Goal: Transaction & Acquisition: Purchase product/service

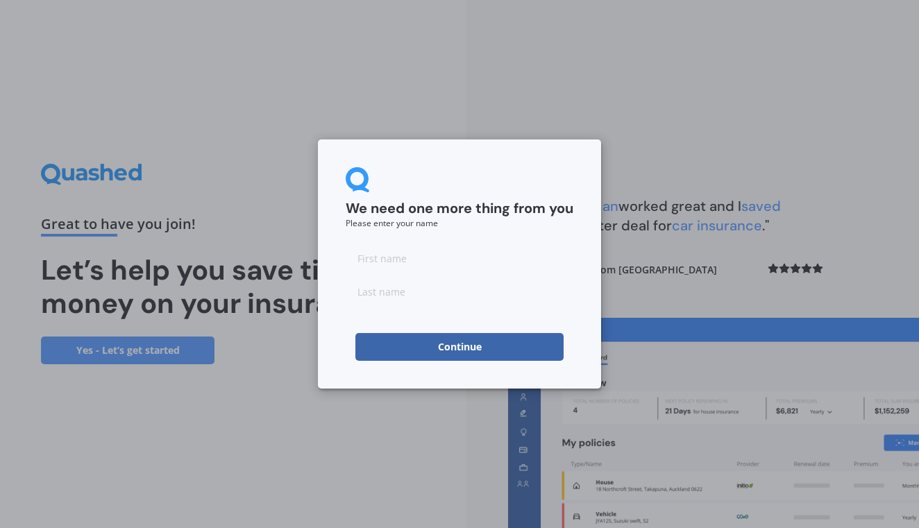
click at [414, 260] on input at bounding box center [460, 258] width 228 height 28
type input "[PERSON_NAME]"
click at [425, 352] on button "Continue" at bounding box center [459, 347] width 208 height 28
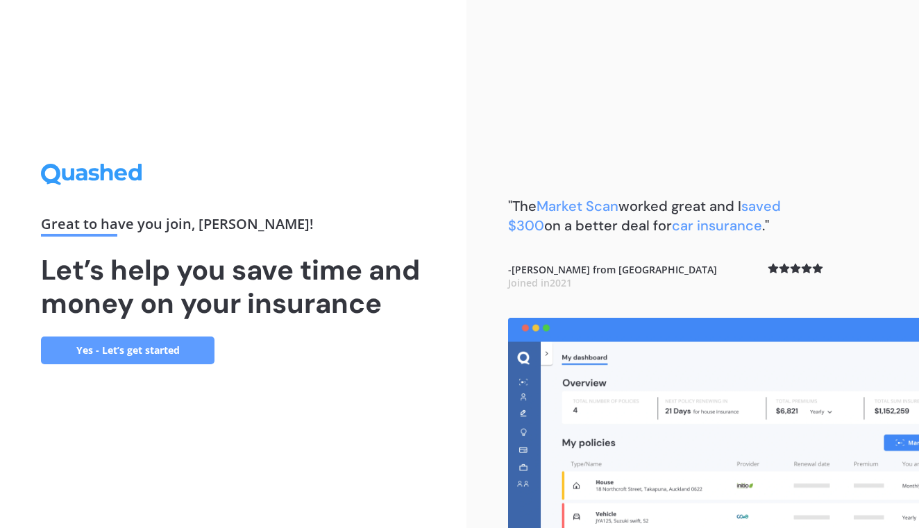
click at [124, 341] on link "Yes - Let’s get started" at bounding box center [127, 351] width 173 height 28
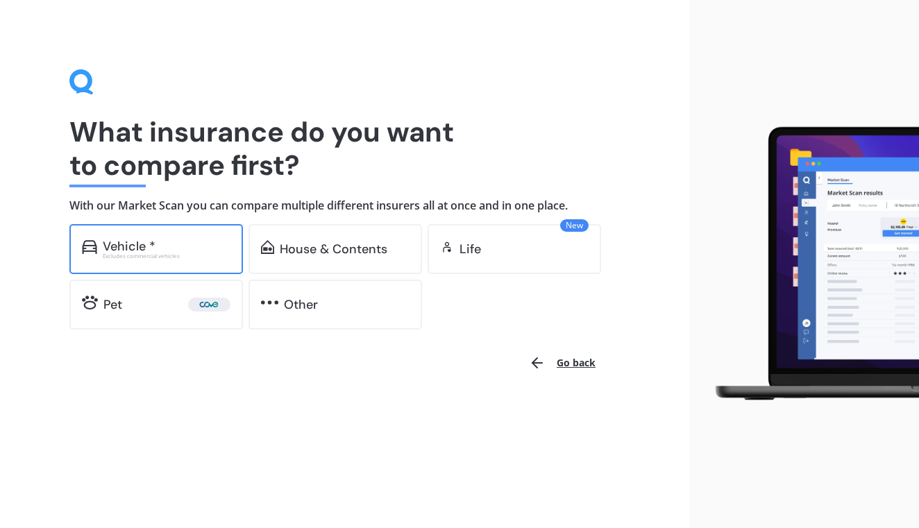
click at [158, 263] on div "Vehicle * Excludes commercial vehicles" at bounding box center [155, 249] width 173 height 50
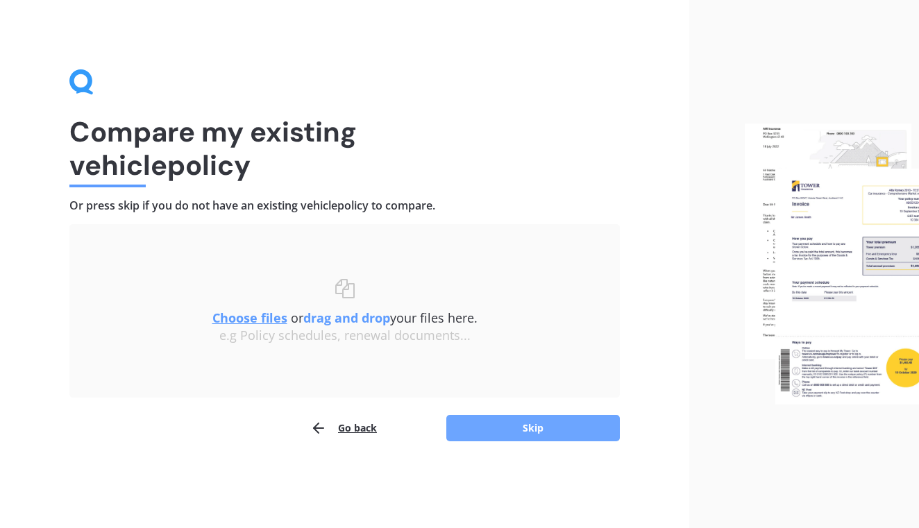
click at [491, 423] on button "Skip" at bounding box center [532, 428] width 173 height 26
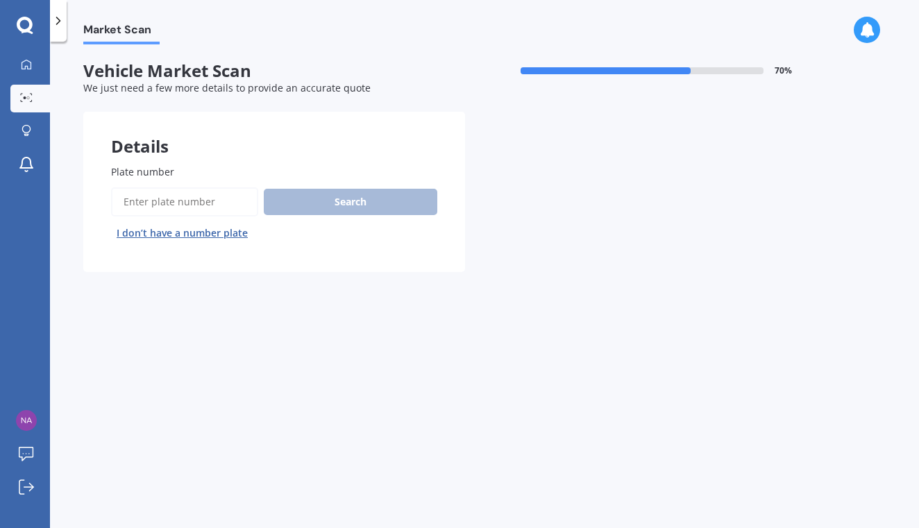
click at [177, 192] on input "Plate number" at bounding box center [184, 201] width 147 height 29
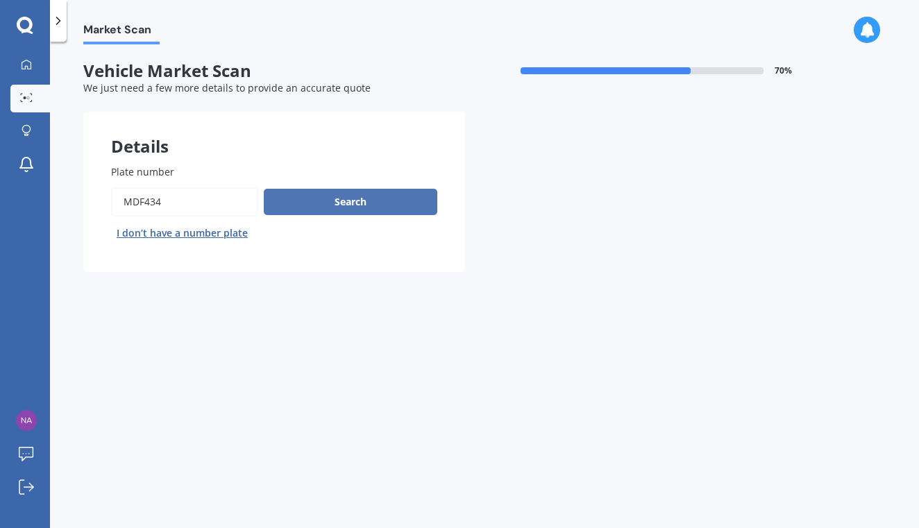
type input "MDF434"
click at [287, 201] on button "Search" at bounding box center [350, 202] width 173 height 26
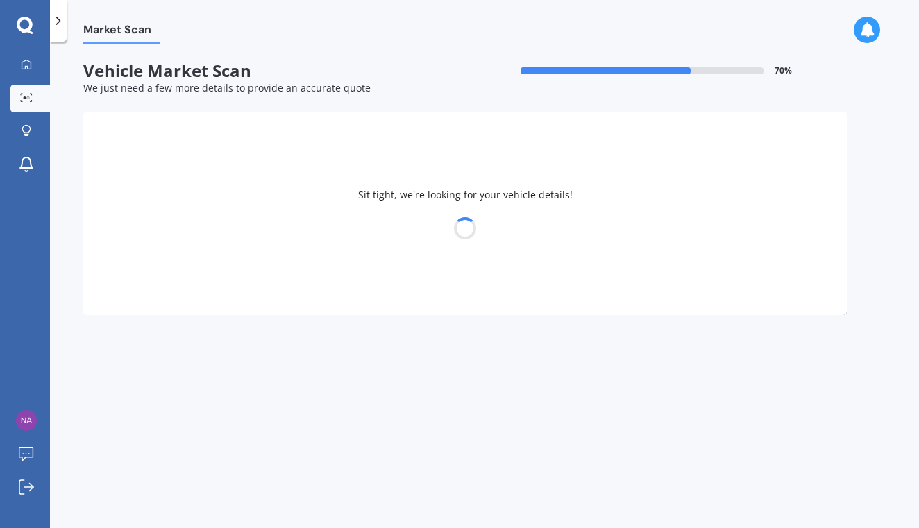
select select "MAZDA"
select select "AXELA"
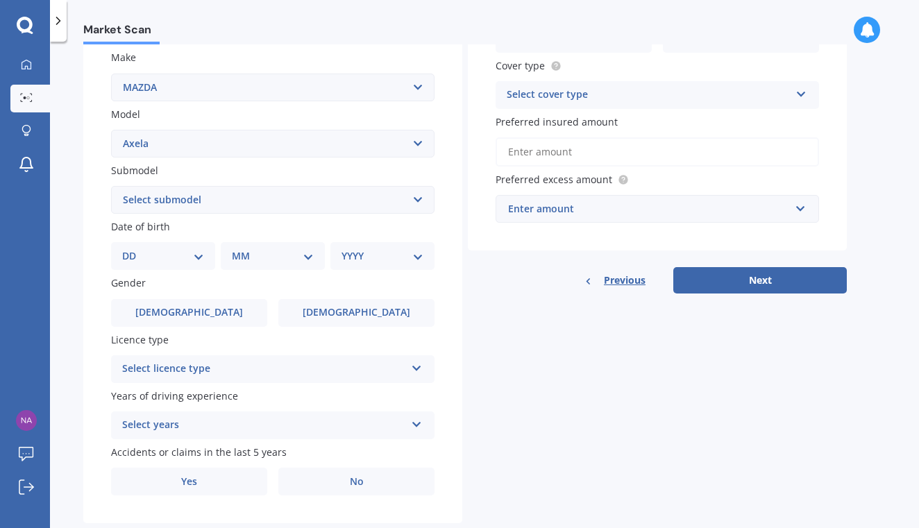
scroll to position [269, 0]
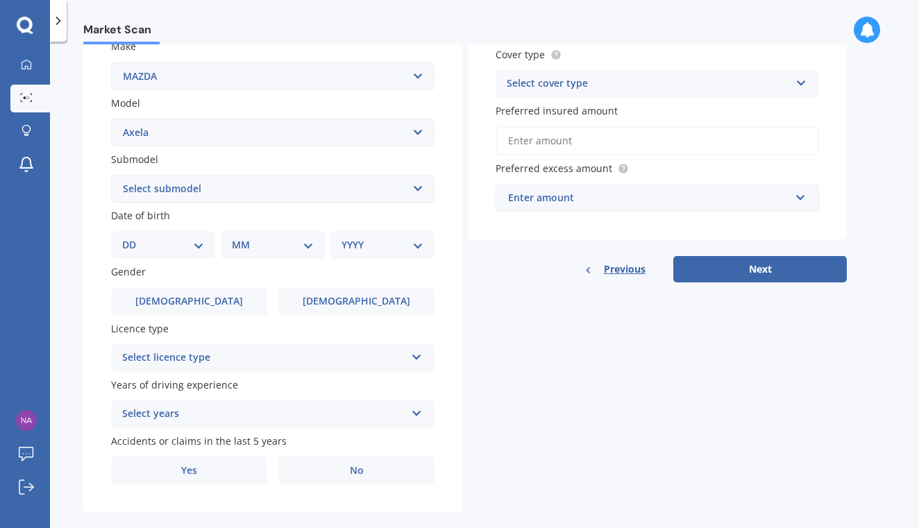
select select "26"
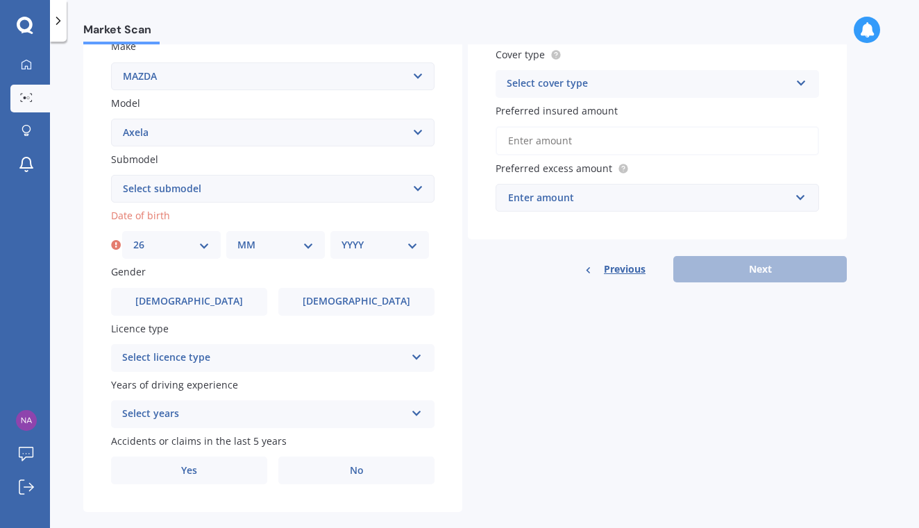
click at [266, 253] on div "MM 01 02 03 04 05 06 07 08 09 10 11 12" at bounding box center [275, 245] width 99 height 28
select select "07"
click at [371, 252] on div "YYYY 2025 2024 2023 2022 2021 2020 2019 2018 2017 2016 2015 2014 2013 2012 2011…" at bounding box center [379, 245] width 99 height 28
select select "1995"
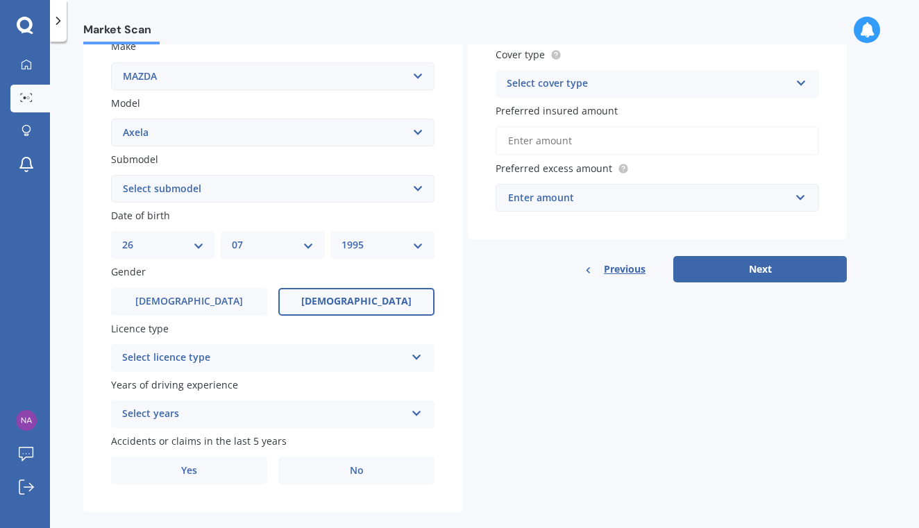
click at [283, 298] on label "[DEMOGRAPHIC_DATA]" at bounding box center [356, 302] width 156 height 28
click at [0, 0] on input "[DEMOGRAPHIC_DATA]" at bounding box center [0, 0] width 0 height 0
click at [239, 350] on div "Select licence type" at bounding box center [263, 358] width 283 height 17
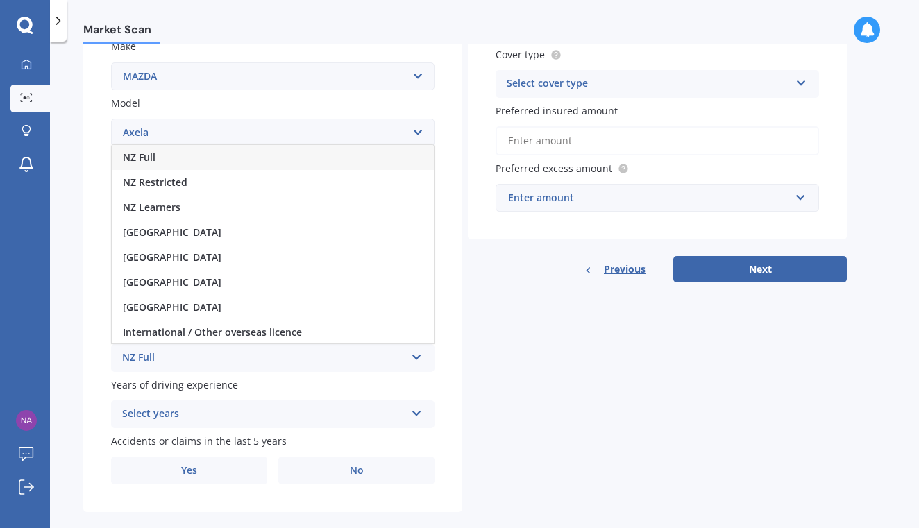
click at [237, 155] on div "NZ Full" at bounding box center [273, 157] width 322 height 25
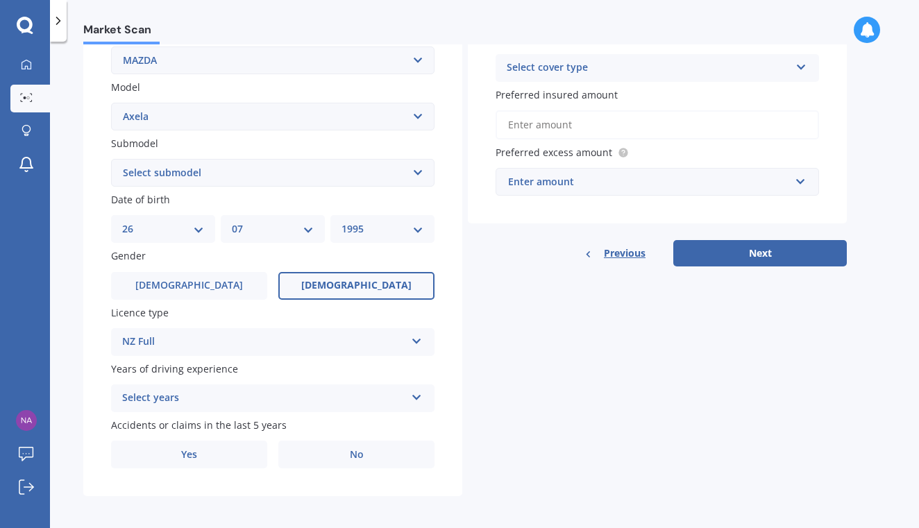
scroll to position [284, 0]
click at [178, 403] on div "Select years 5 or more years 4 years 3 years 2 years 1 year" at bounding box center [272, 399] width 323 height 28
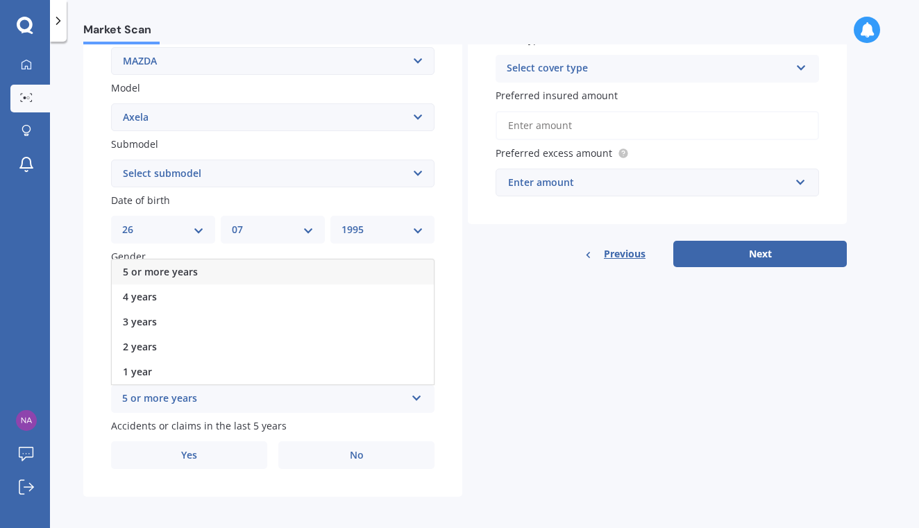
click at [181, 276] on div "5 or more years" at bounding box center [273, 272] width 322 height 25
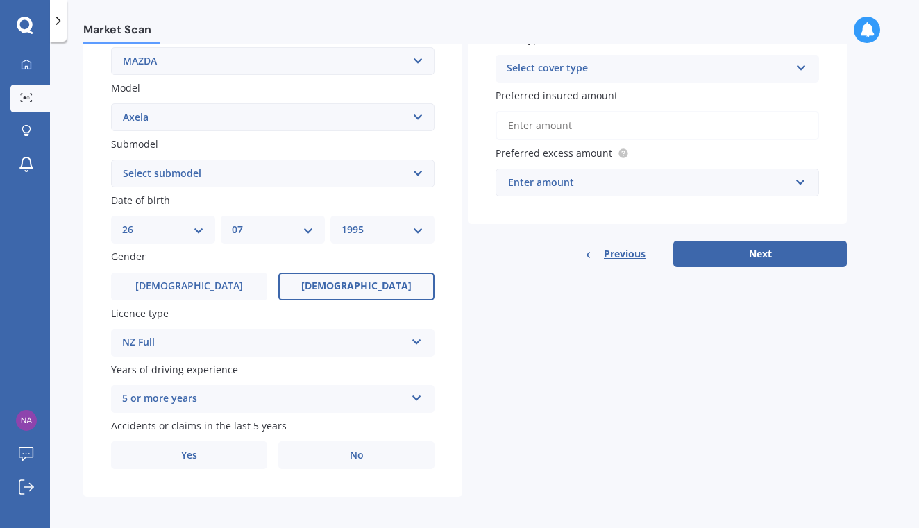
scroll to position [0, 0]
click at [312, 445] on label "No" at bounding box center [356, 455] width 156 height 28
click at [0, 0] on input "No" at bounding box center [0, 0] width 0 height 0
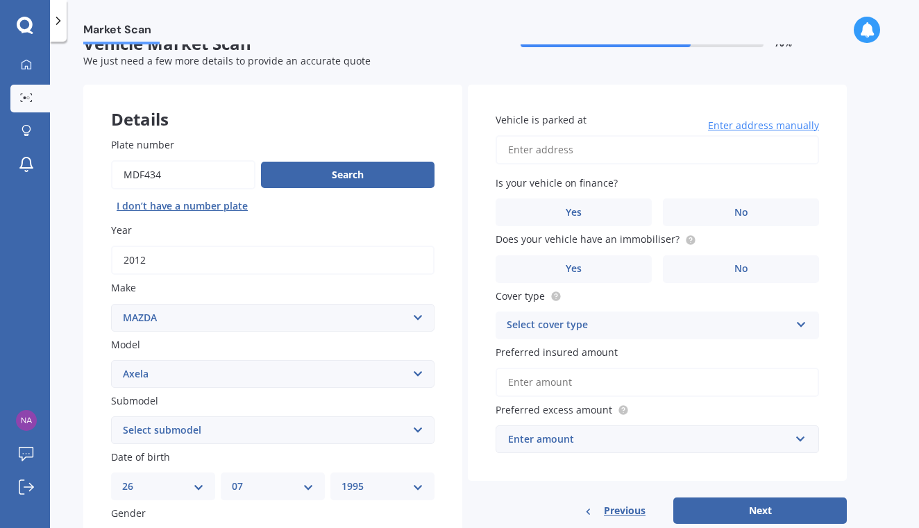
scroll to position [12, 0]
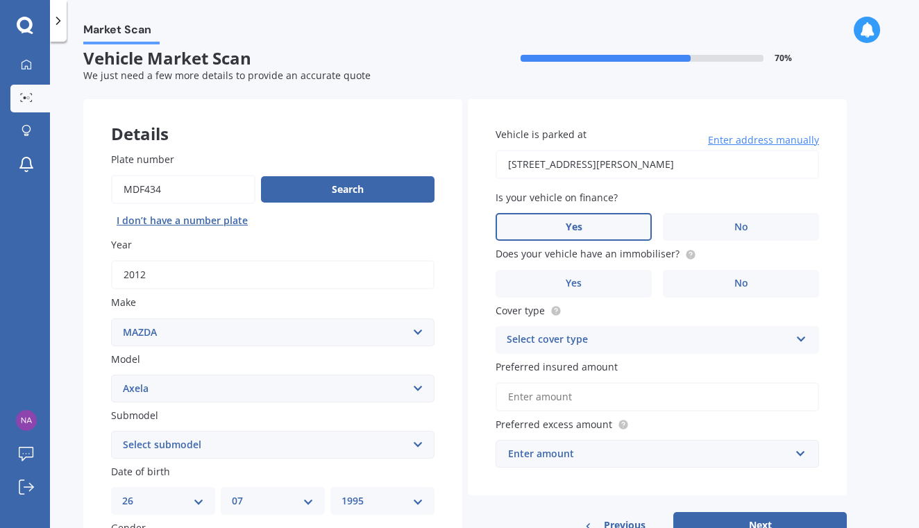
type input "[STREET_ADDRESS][PERSON_NAME]"
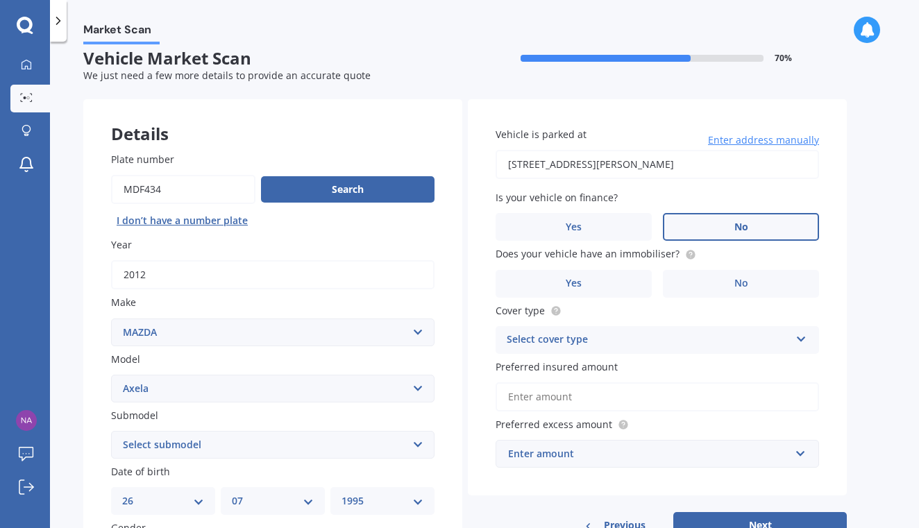
click at [718, 228] on label "No" at bounding box center [741, 227] width 156 height 28
click at [0, 0] on input "No" at bounding box center [0, 0] width 0 height 0
click at [715, 274] on label "No" at bounding box center [741, 284] width 156 height 28
click at [0, 0] on input "No" at bounding box center [0, 0] width 0 height 0
click at [625, 339] on div "Select cover type" at bounding box center [648, 340] width 283 height 17
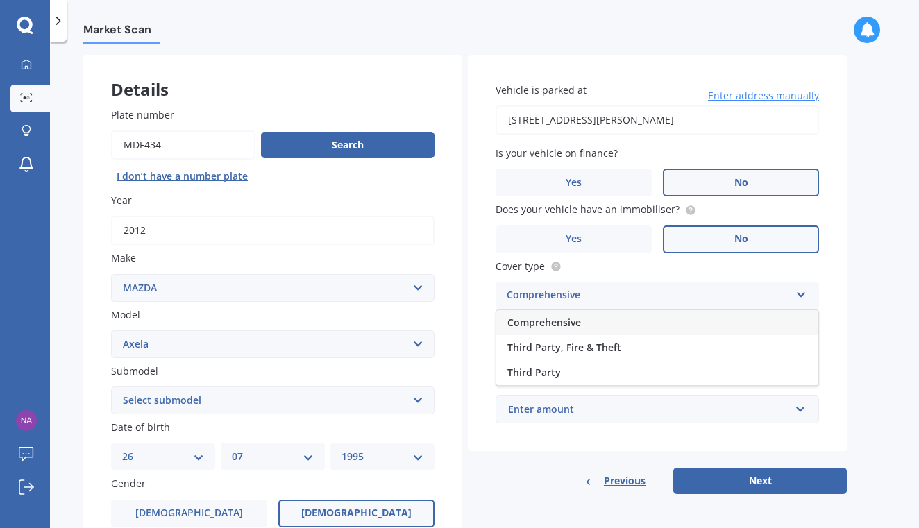
scroll to position [65, 0]
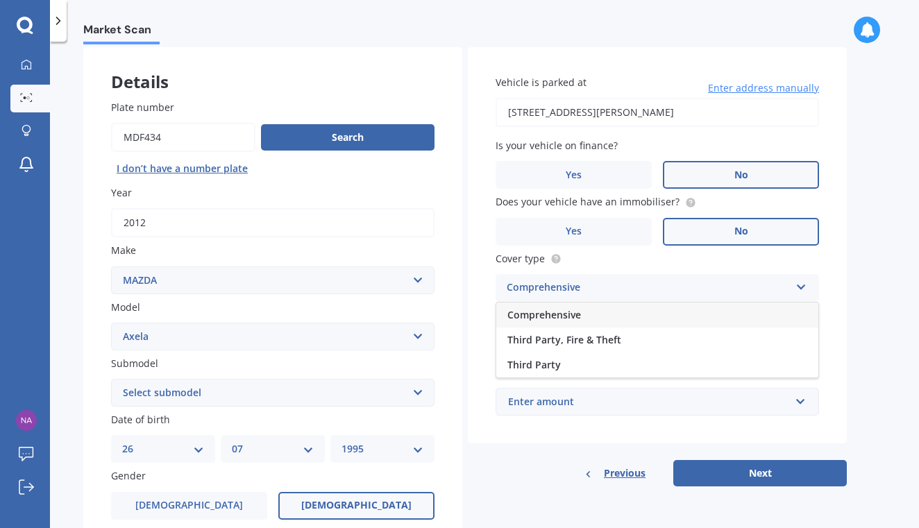
click at [620, 308] on div "Comprehensive" at bounding box center [657, 315] width 322 height 25
click at [591, 337] on input "Preferred insured amount" at bounding box center [656, 344] width 323 height 29
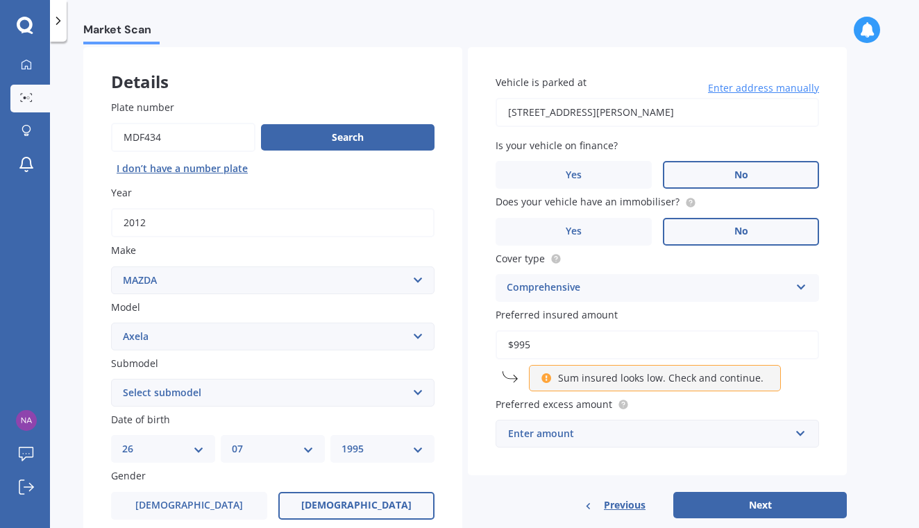
type input "$9,950"
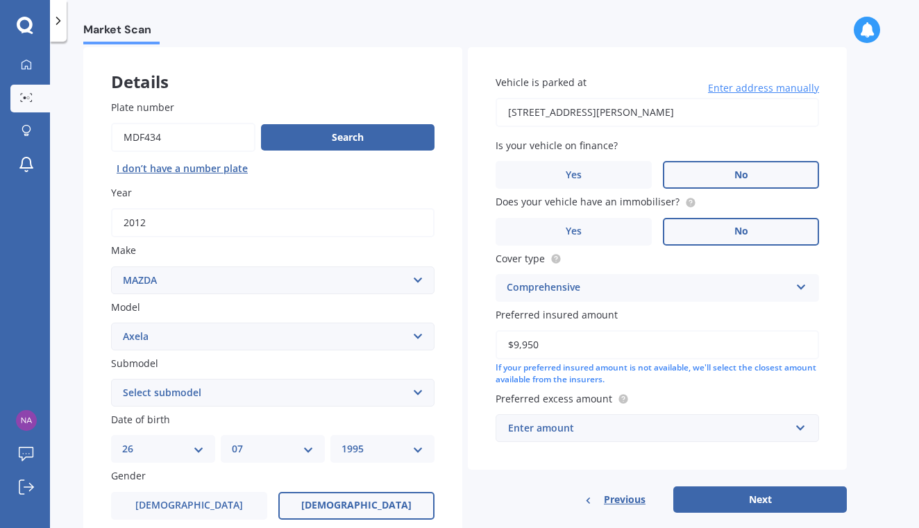
click at [599, 420] on div "Enter amount" at bounding box center [649, 427] width 282 height 15
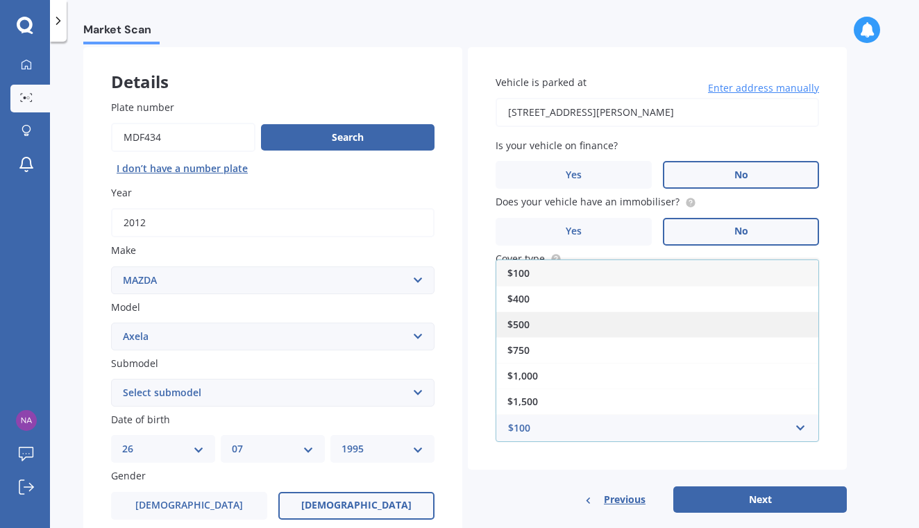
click at [579, 313] on div "$500" at bounding box center [657, 325] width 322 height 26
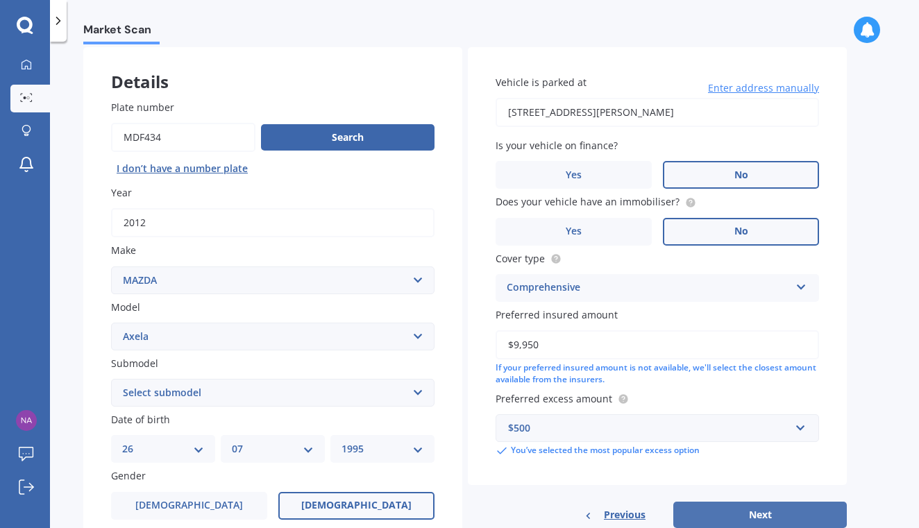
click at [713, 507] on button "Next" at bounding box center [759, 515] width 173 height 26
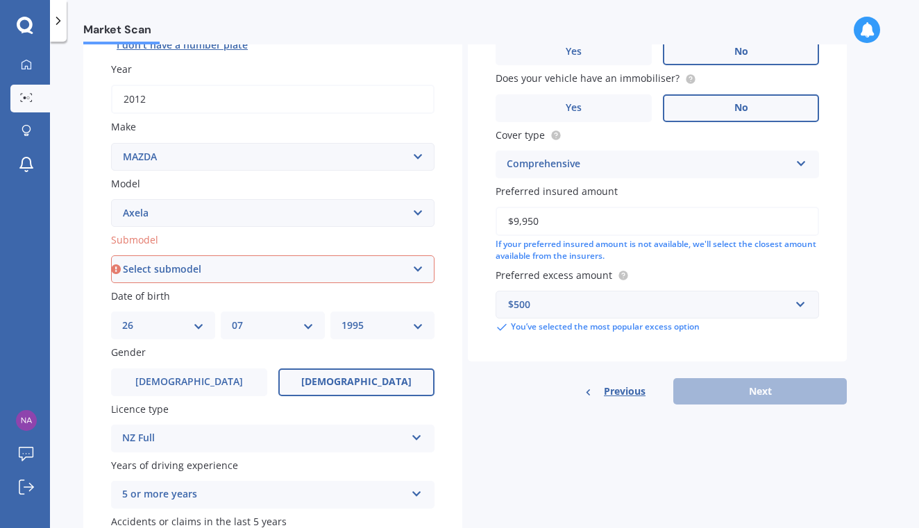
scroll to position [192, 0]
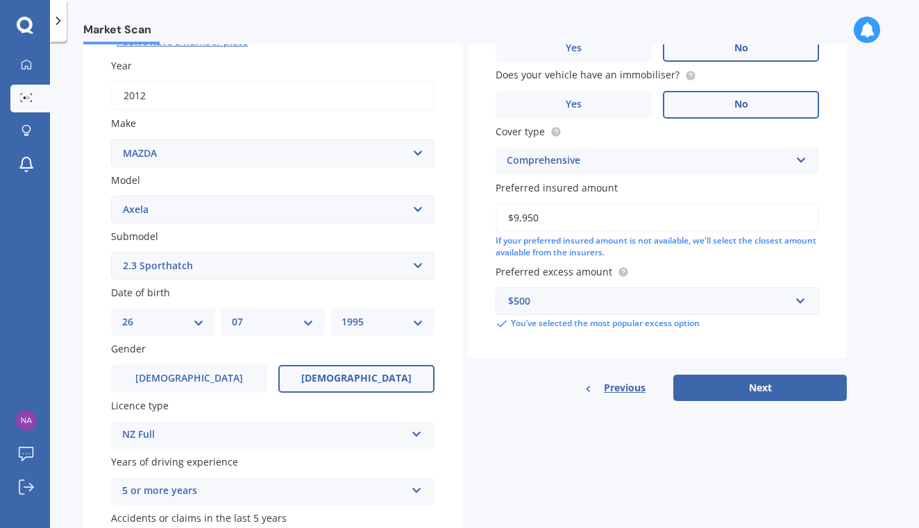
select select "HATCHBACK"
click at [683, 386] on button "Next" at bounding box center [759, 388] width 173 height 26
select select "26"
select select "07"
select select "1995"
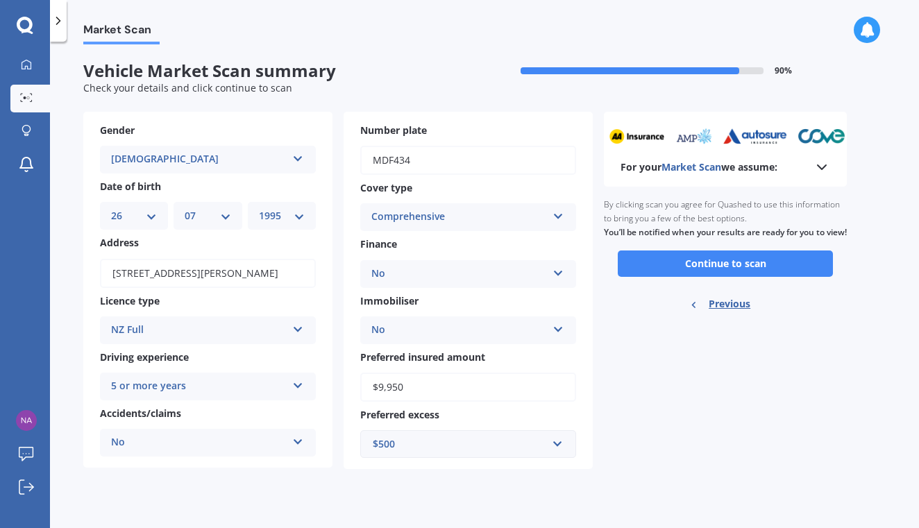
scroll to position [0, 0]
click at [689, 276] on button "Continue to scan" at bounding box center [725, 263] width 215 height 26
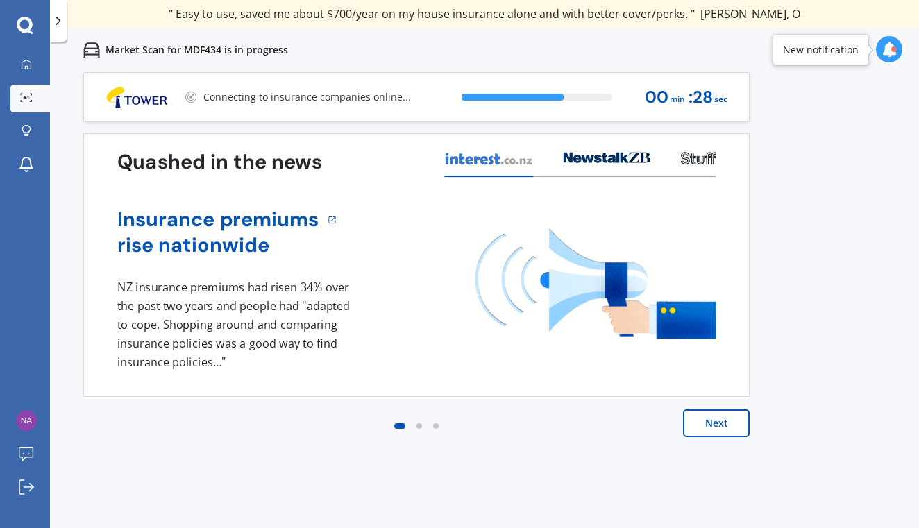
click at [706, 429] on button "Next" at bounding box center [716, 423] width 67 height 28
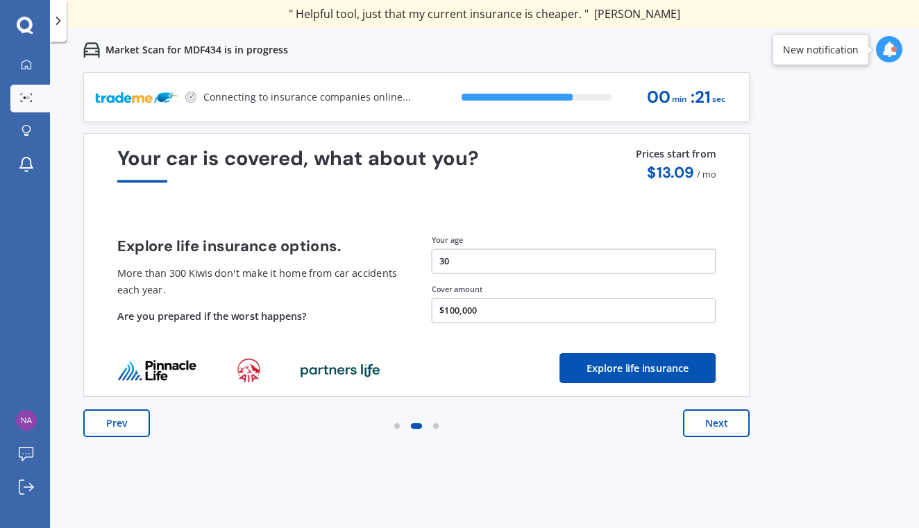
click at [706, 429] on button "Next" at bounding box center [716, 423] width 67 height 28
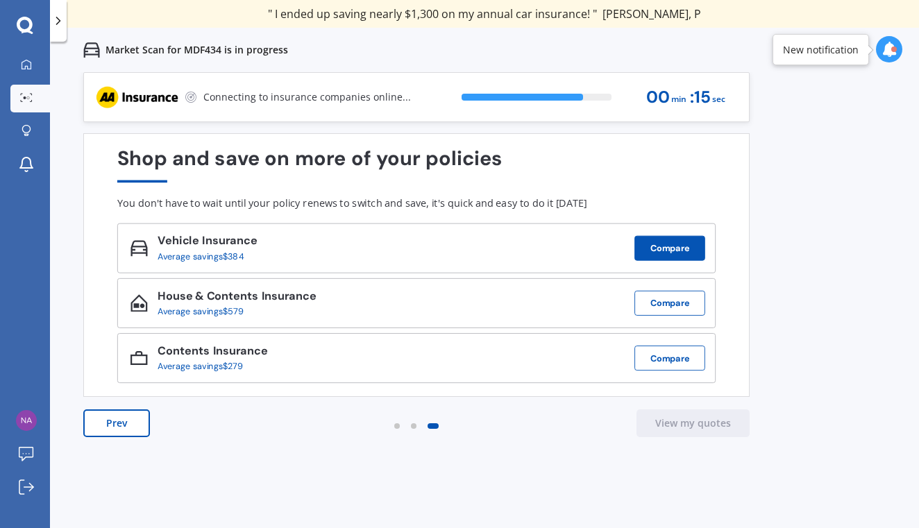
click at [683, 241] on button "Compare" at bounding box center [669, 248] width 71 height 25
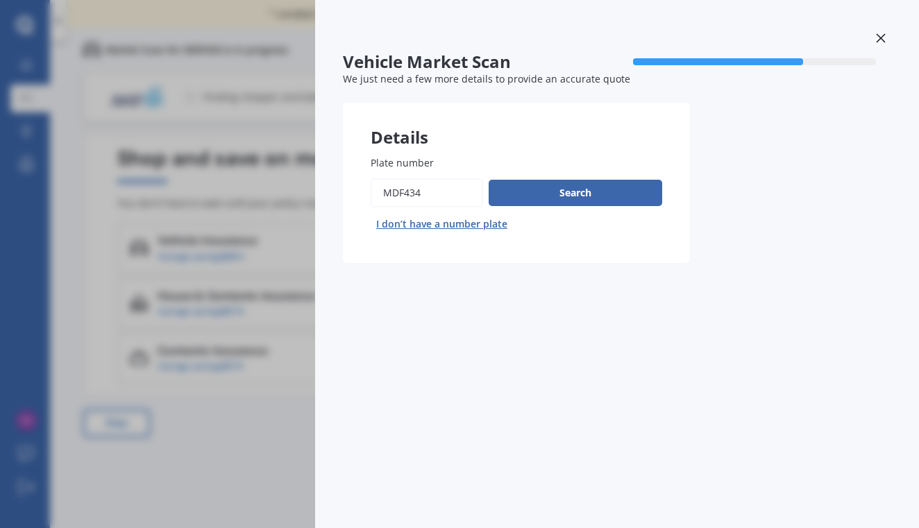
click at [288, 382] on div "Vehicle Market Scan 70 % We just need a few more details to provide an accurate…" at bounding box center [459, 264] width 919 height 528
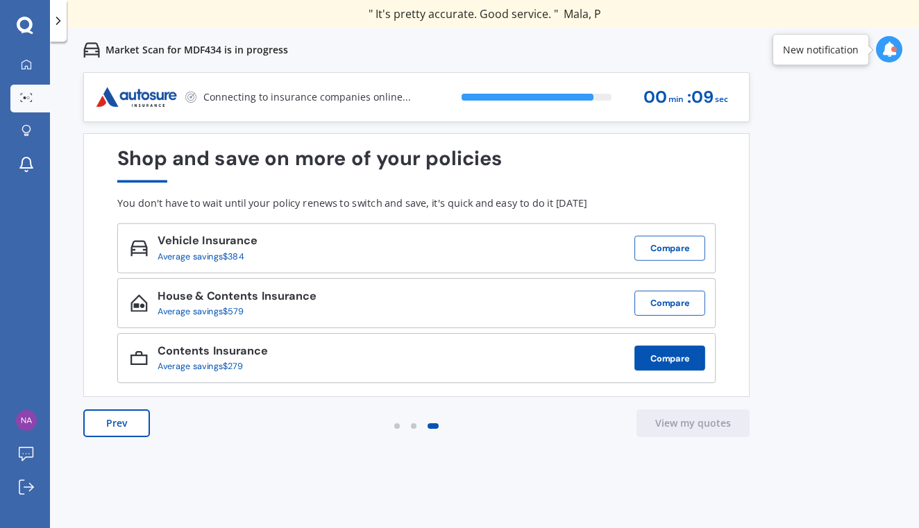
click at [687, 361] on button "Compare" at bounding box center [669, 358] width 71 height 25
